Goal: Task Accomplishment & Management: Complete application form

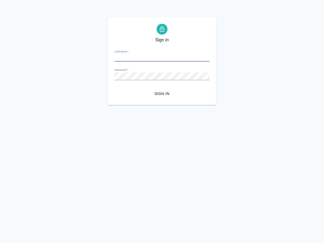
click at [150, 56] on input "Username   *" at bounding box center [161, 58] width 95 height 8
paste input "o.kucherenko@awatera.com"
type input "o.kucherenko@awatera.com"
click at [159, 93] on span "Sign in" at bounding box center [162, 93] width 86 height 7
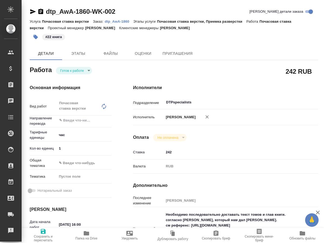
type textarea "x"
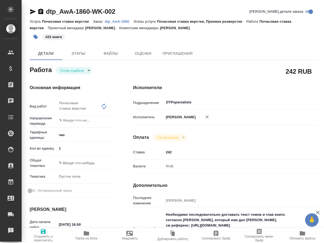
type textarea "x"
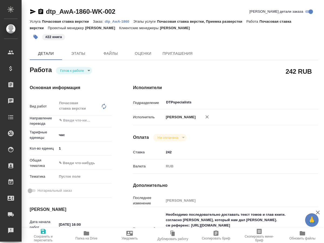
type textarea "x"
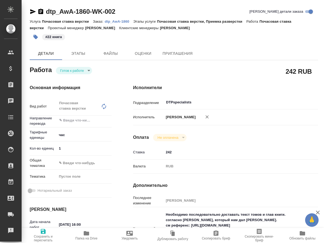
type textarea "x"
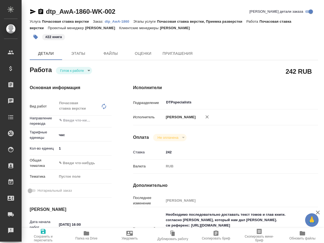
type textarea "x"
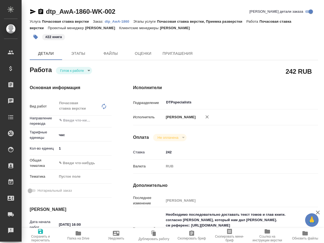
type textarea "x"
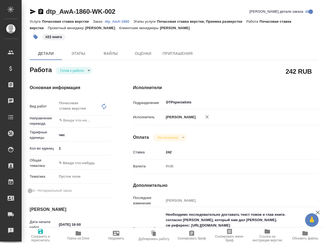
type textarea "x"
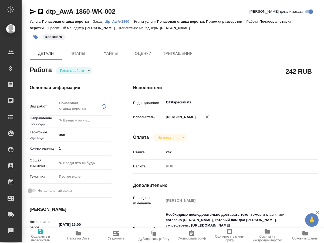
type textarea "x"
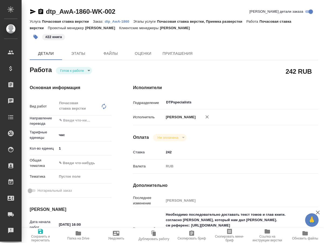
type textarea "x"
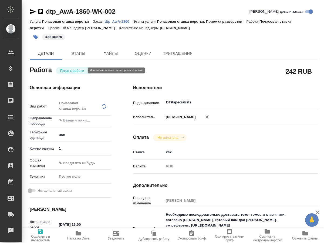
click at [78, 70] on body "🙏 .cls-1 fill:#fff; AWATERA Kucherenko Oksana Клиенты Спецификации Заказы 0 Чат…" at bounding box center [162, 121] width 324 height 243
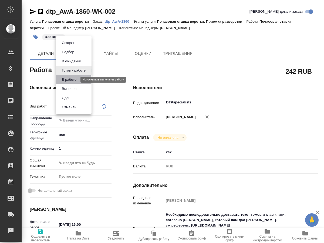
click at [71, 81] on button "В работе" at bounding box center [69, 80] width 18 height 6
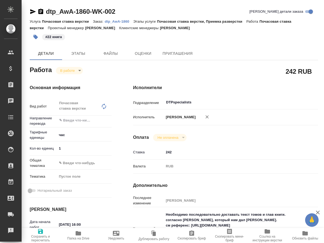
type textarea "x"
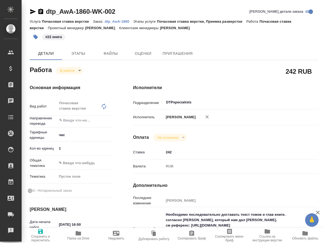
type textarea "x"
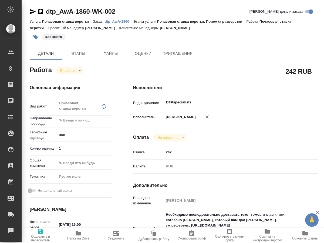
type textarea "x"
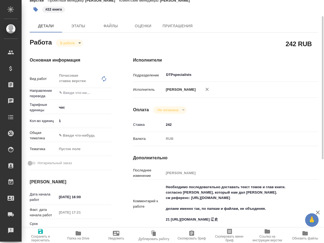
scroll to position [55, 0]
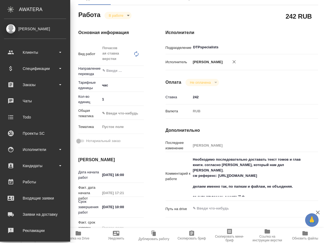
type textarea "x"
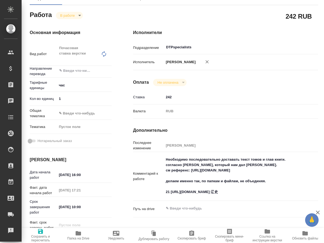
type textarea "x"
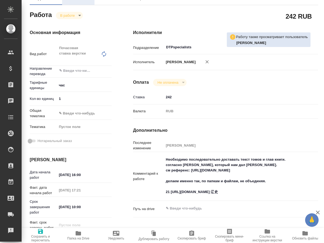
scroll to position [0, 0]
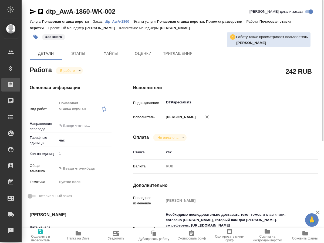
type textarea "x"
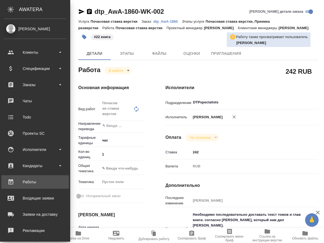
click at [32, 182] on div "Работы" at bounding box center [35, 182] width 62 height 8
type textarea "x"
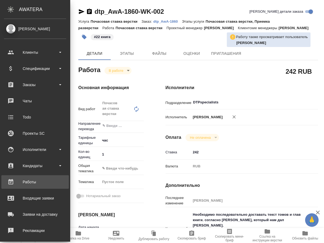
type textarea "x"
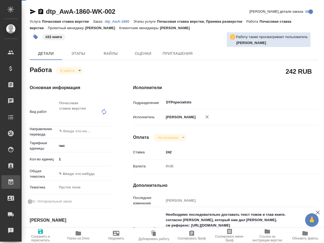
type textarea "x"
